Goal: Task Accomplishment & Management: Complete application form

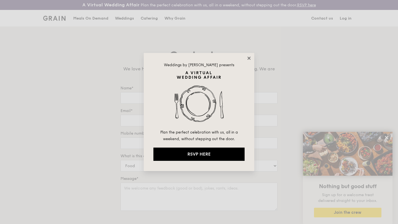
click at [249, 56] on icon at bounding box center [248, 58] width 5 height 5
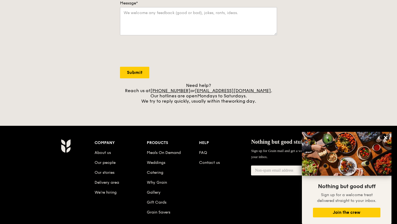
scroll to position [137, 0]
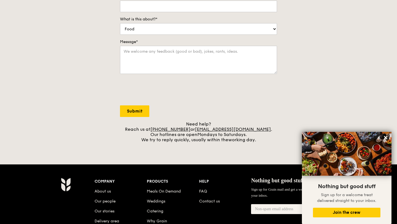
click at [239, 118] on div "Contact us We love hearing from our customers. Talk to us about anything. We ar…" at bounding box center [198, 27] width 166 height 231
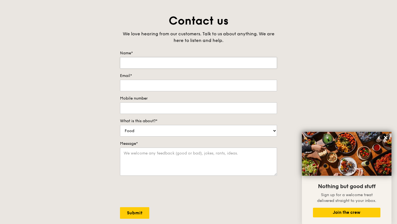
scroll to position [0, 0]
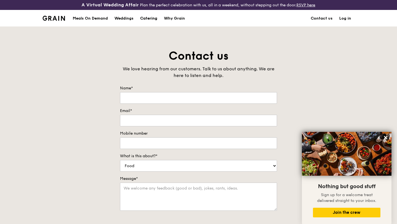
click at [146, 15] on div "Catering" at bounding box center [148, 18] width 17 height 17
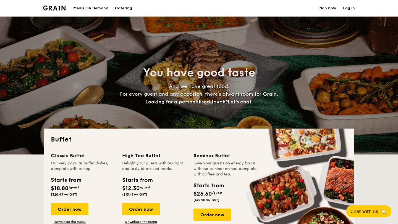
select select
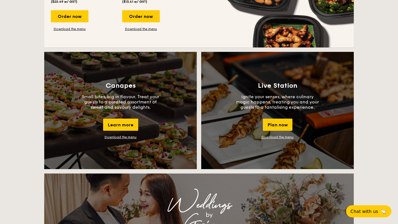
scroll to position [437, 0]
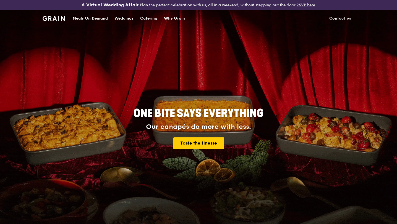
click at [339, 18] on link "Contact us" at bounding box center [340, 18] width 28 height 17
